Goal: Task Accomplishment & Management: Complete application form

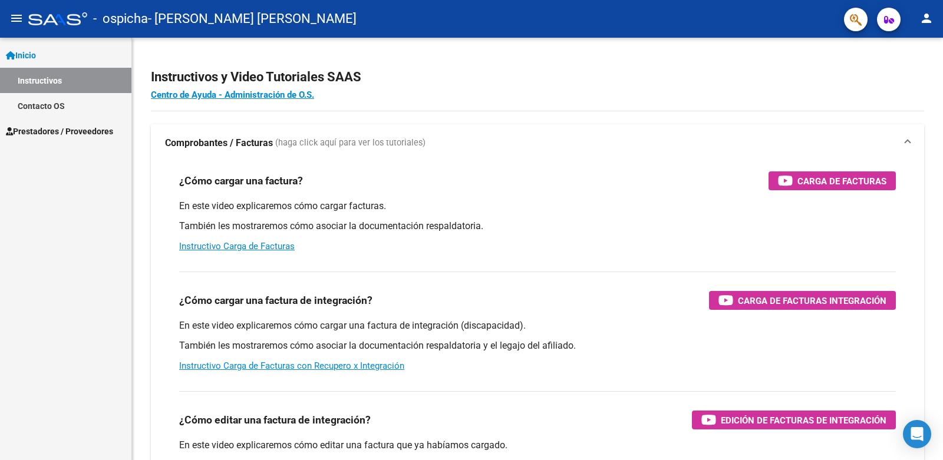
click at [72, 130] on span "Prestadores / Proveedores" at bounding box center [59, 131] width 107 height 13
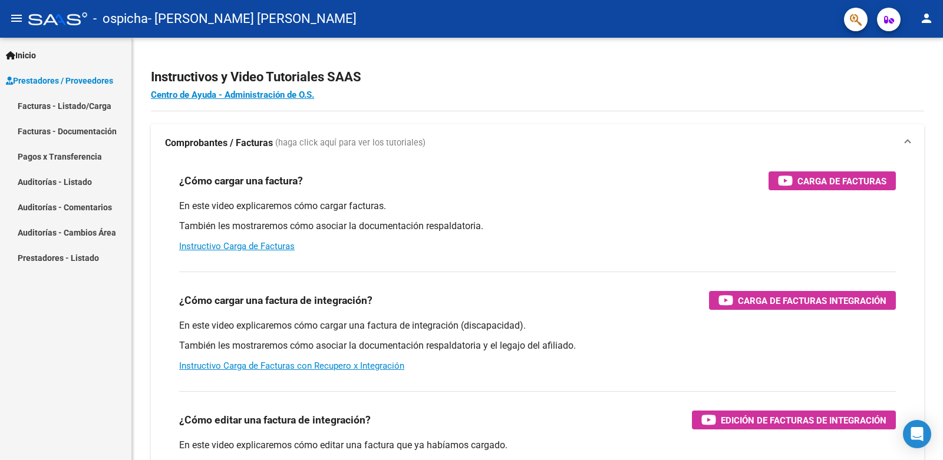
click at [81, 108] on link "Facturas - Listado/Carga" at bounding box center [65, 105] width 131 height 25
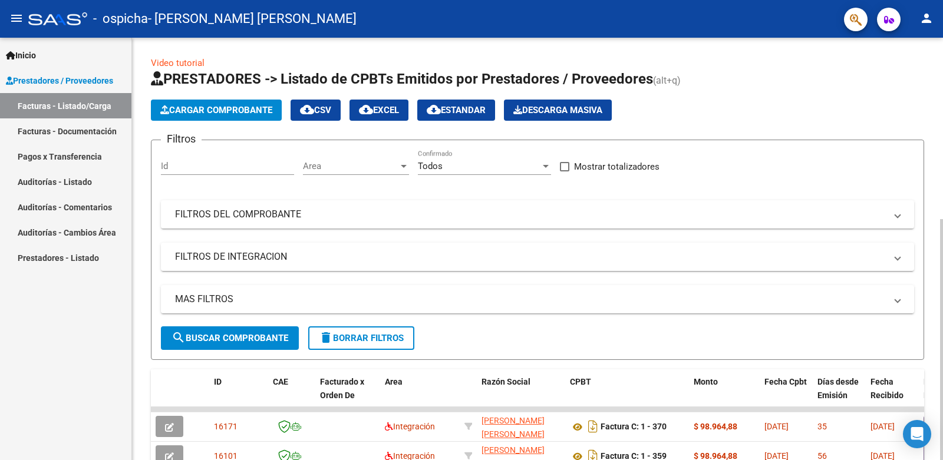
click at [205, 109] on span "Cargar Comprobante" at bounding box center [216, 110] width 112 height 11
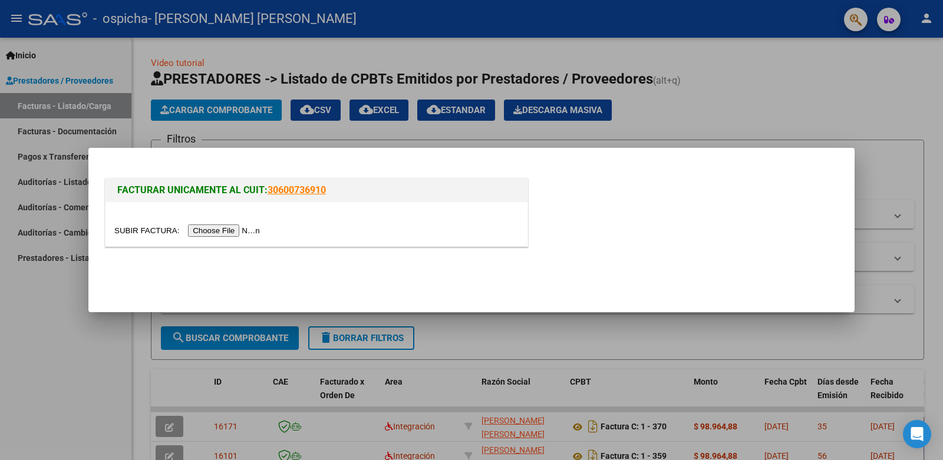
click at [223, 230] on input "file" at bounding box center [188, 231] width 149 height 12
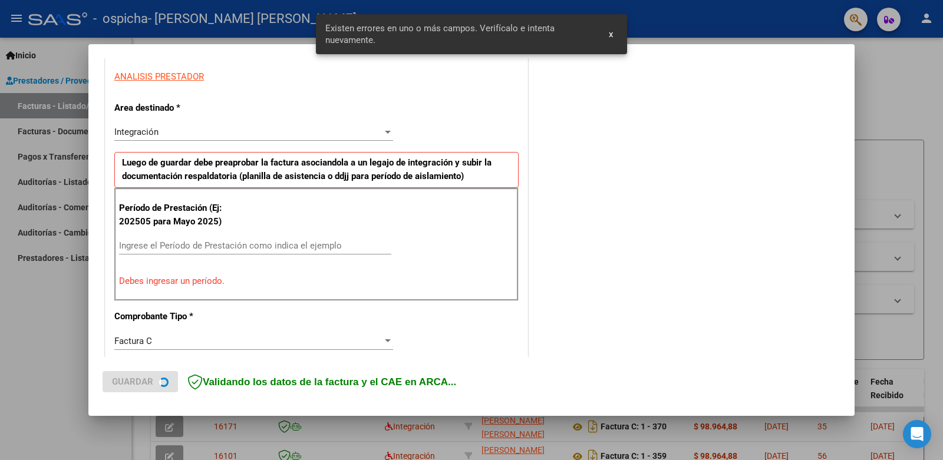
scroll to position [238, 0]
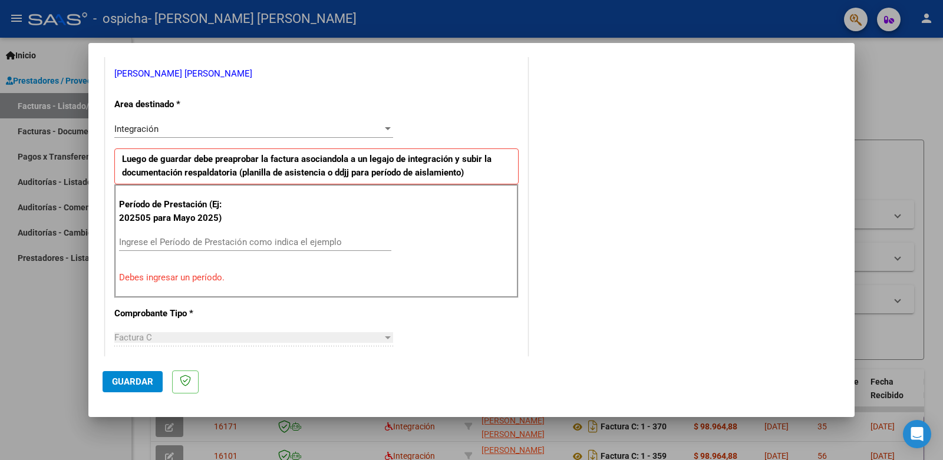
click at [216, 240] on input "Ingrese el Período de Prestación como indica el ejemplo" at bounding box center [255, 242] width 272 height 11
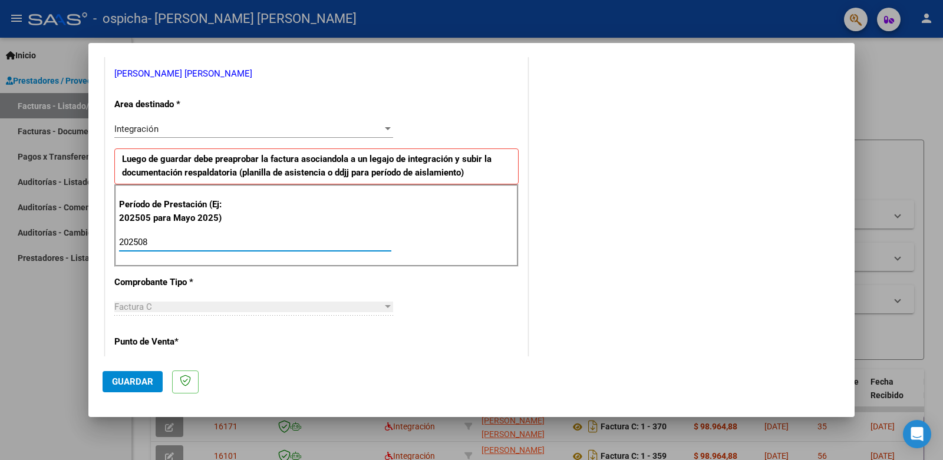
type input "202508"
click at [521, 278] on div "CUIT * 27-29192051-4 Ingresar CUIT ANALISIS PRESTADOR [PERSON_NAME] [PERSON_NAM…" at bounding box center [317, 411] width 422 height 887
click at [500, 282] on div "CUIT * 27-29192051-4 Ingresar CUIT ANALISIS PRESTADOR [PERSON_NAME] [PERSON_NAM…" at bounding box center [317, 411] width 422 height 887
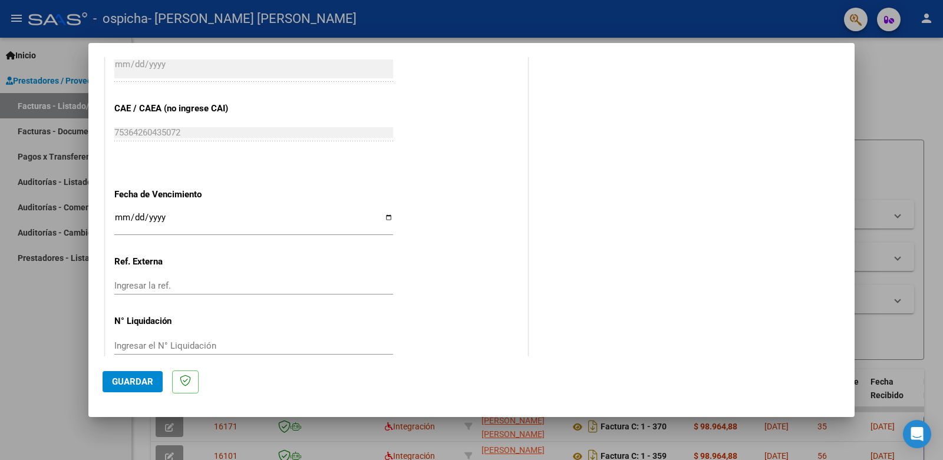
scroll to position [721, 0]
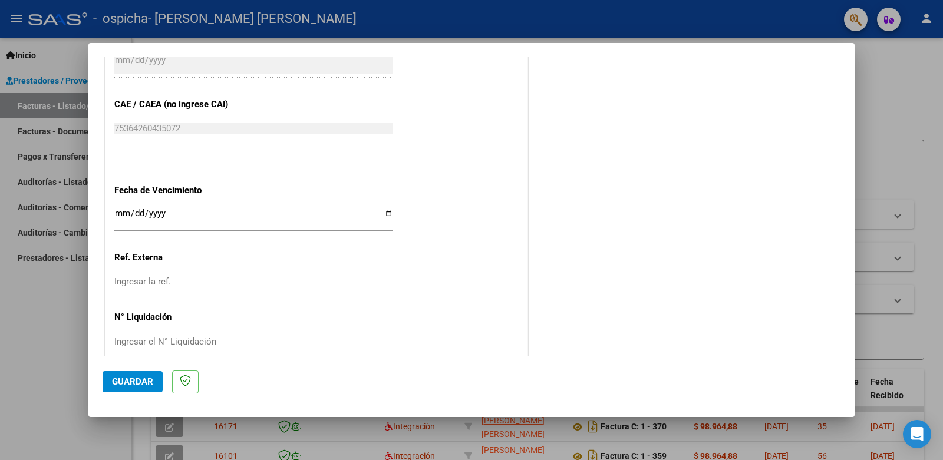
click at [387, 209] on input "Ingresar la fecha" at bounding box center [253, 218] width 279 height 19
type input "[DATE]"
click at [132, 380] on span "Guardar" at bounding box center [132, 382] width 41 height 11
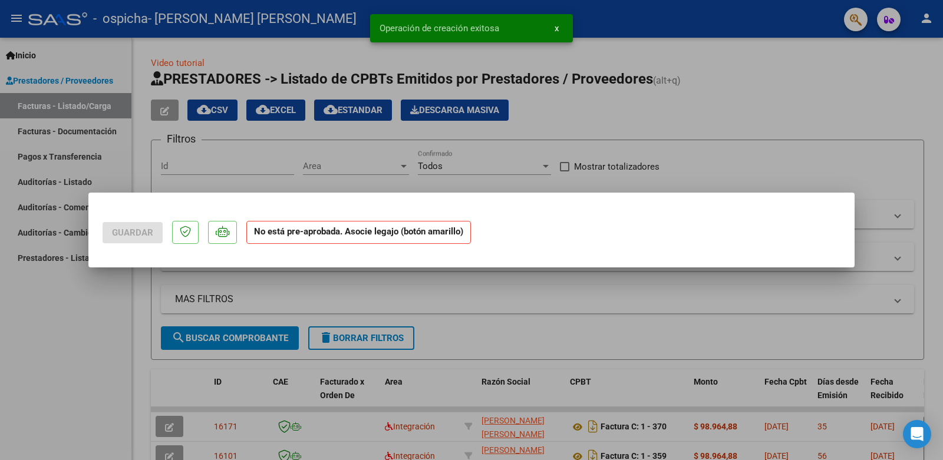
scroll to position [0, 0]
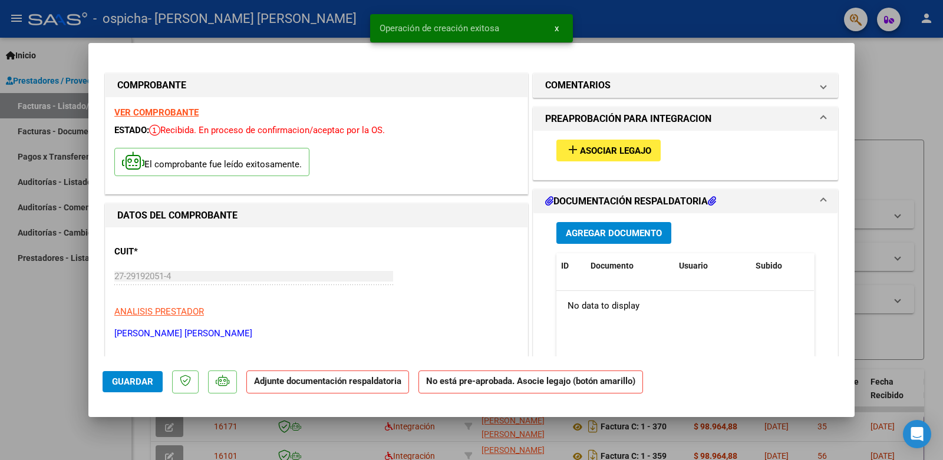
click at [589, 230] on span "Agregar Documento" at bounding box center [614, 233] width 96 height 11
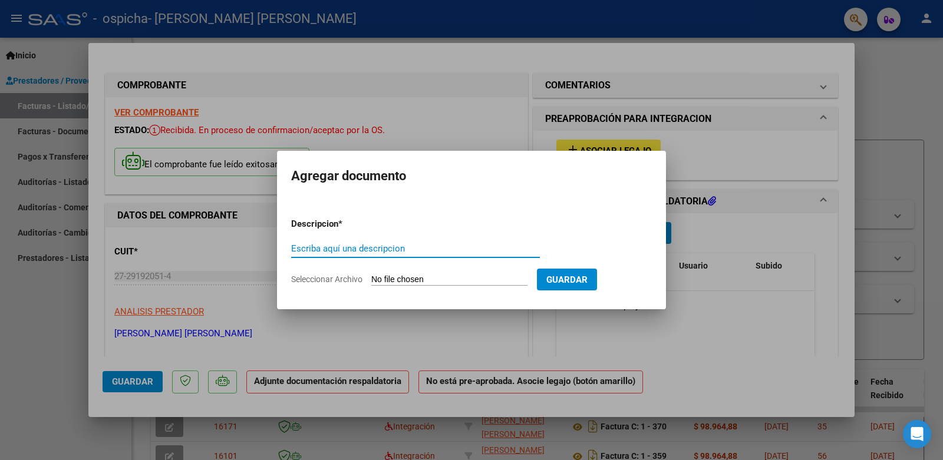
click at [389, 276] on input "Seleccionar Archivo" at bounding box center [449, 280] width 156 height 11
type input "C:\fakepath\CamScanner [DATE] 19.49.pdf"
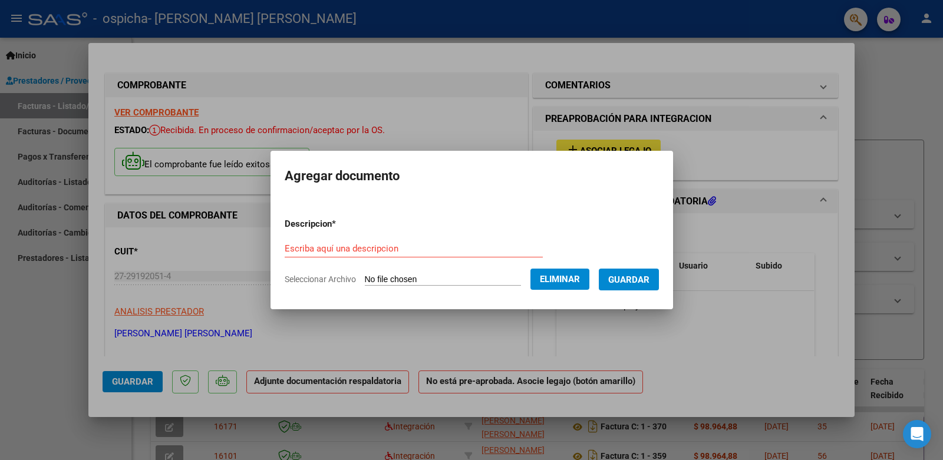
click at [329, 243] on input "Escriba aquí una descripcion" at bounding box center [414, 248] width 258 height 11
type input "Asistencia agosto"
click at [632, 286] on button "Guardar" at bounding box center [629, 280] width 60 height 22
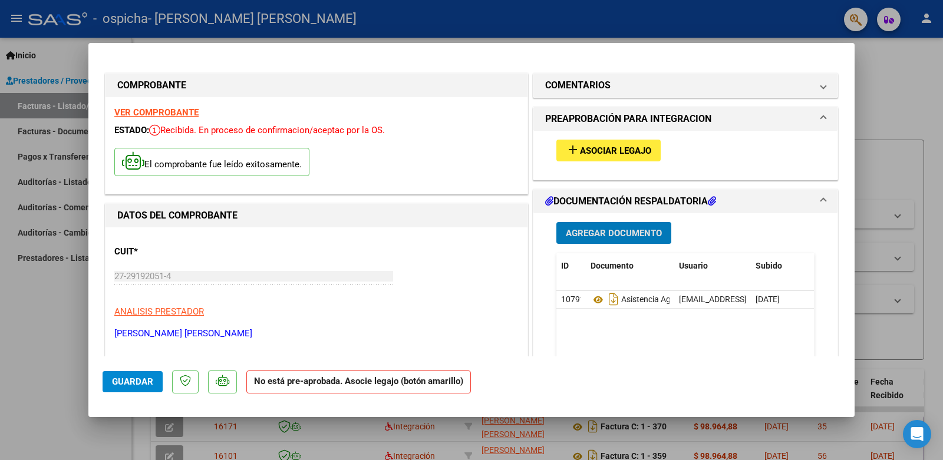
click at [123, 380] on span "Guardar" at bounding box center [132, 382] width 41 height 11
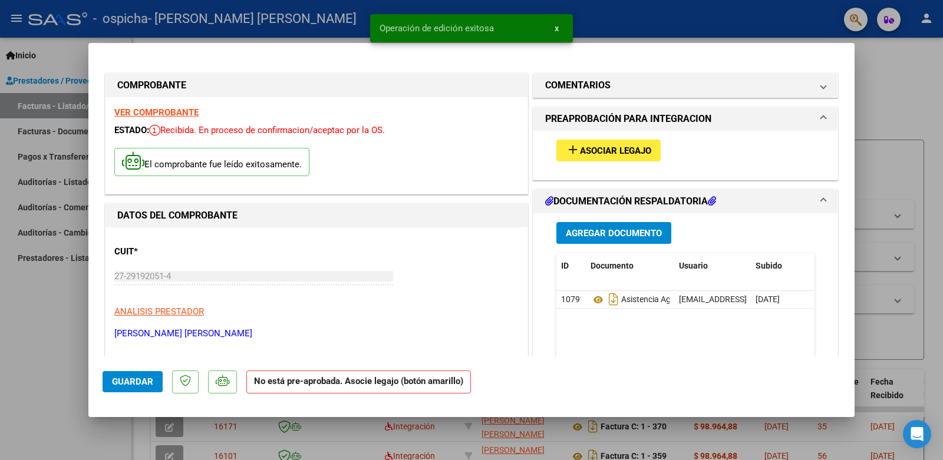
click at [70, 360] on div at bounding box center [471, 230] width 943 height 460
type input "$ 0,00"
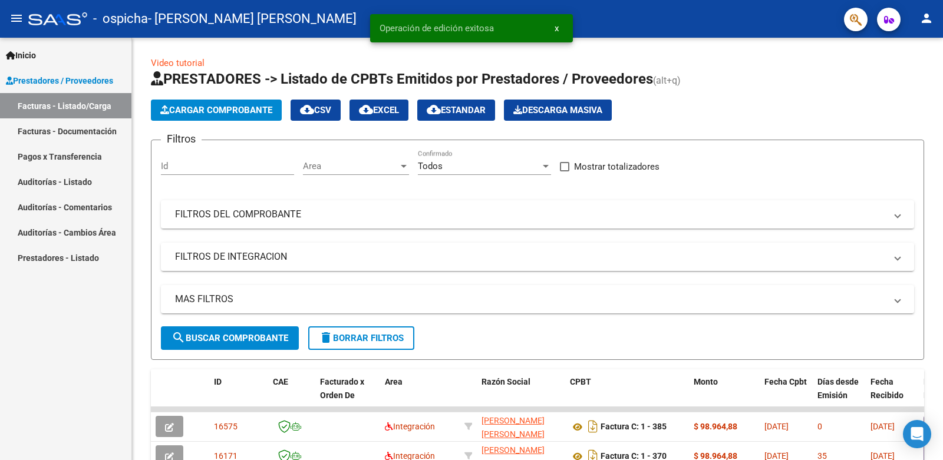
click at [78, 384] on div "Inicio Instructivos Contacto OS Prestadores / Proveedores Facturas - Listado/Ca…" at bounding box center [65, 249] width 131 height 423
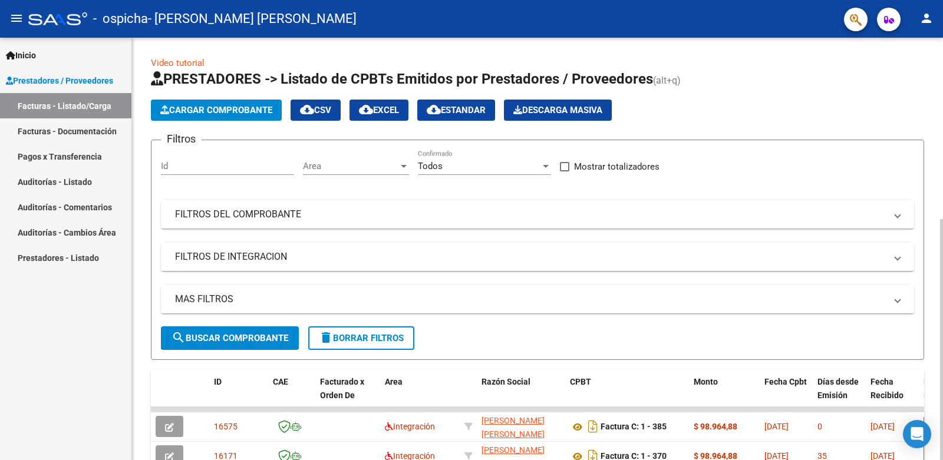
click at [140, 389] on div "Video tutorial PRESTADORES -> Listado de CPBTs Emitidos por Prestadores / Prove…" at bounding box center [537, 408] width 811 height 741
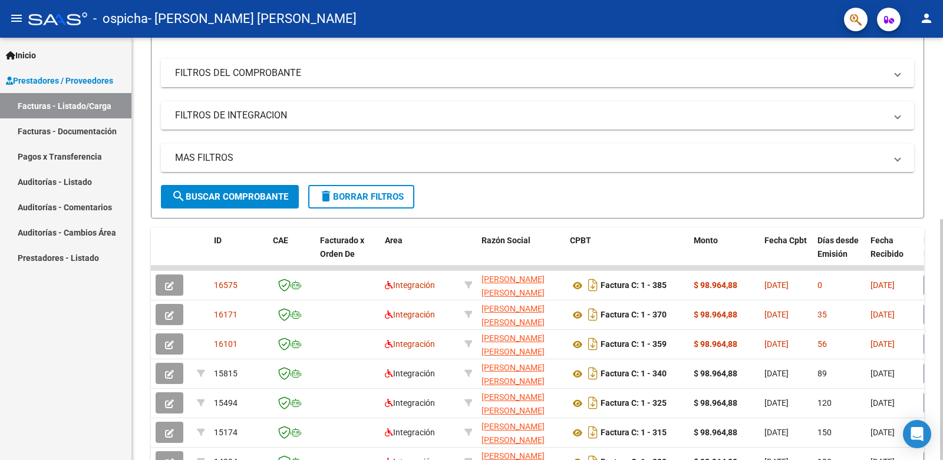
scroll to position [165, 0]
